Goal: Task Accomplishment & Management: Use online tool/utility

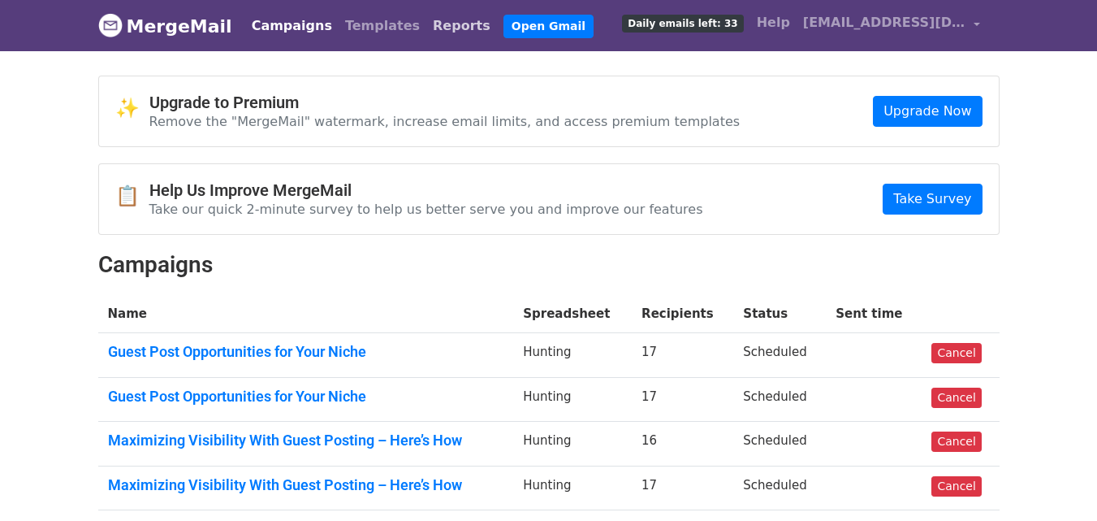
click at [426, 38] on link "Reports" at bounding box center [461, 26] width 71 height 32
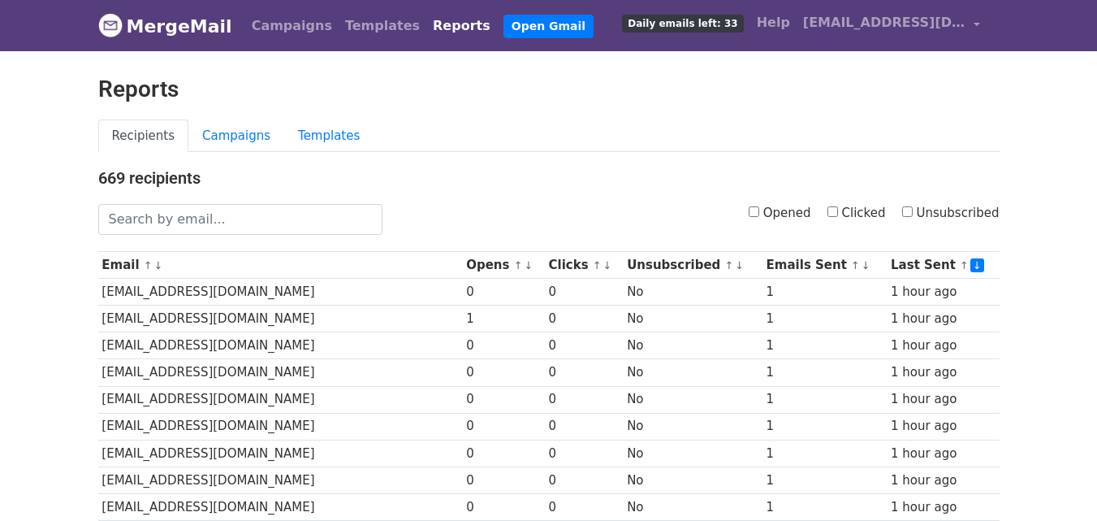
click at [838, 212] on input "Clicked" at bounding box center [833, 211] width 11 height 11
checkbox input "true"
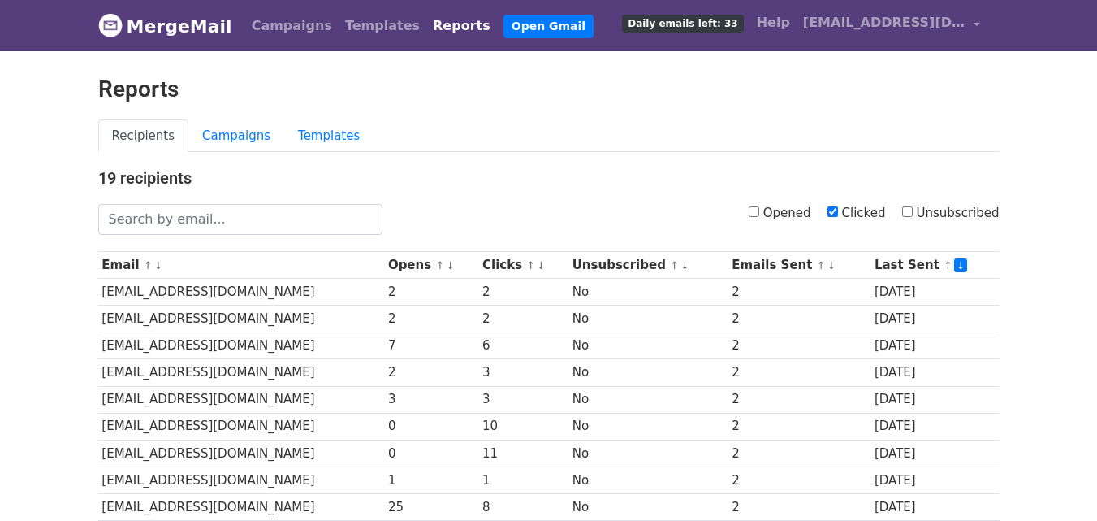
scroll to position [464, 0]
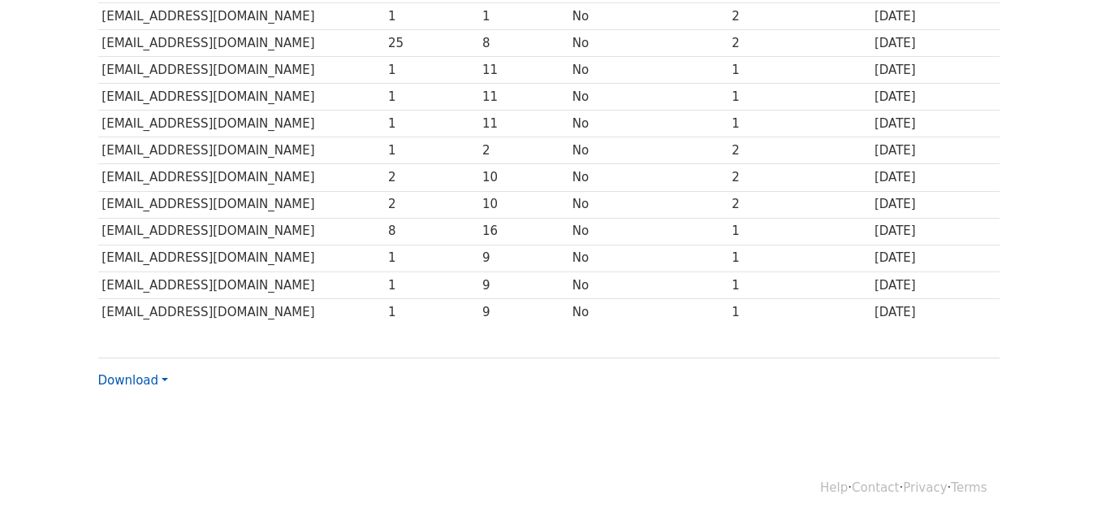
click at [121, 383] on link "Download" at bounding box center [133, 380] width 70 height 15
click at [131, 412] on link "CSV" at bounding box center [163, 411] width 128 height 26
